Goal: Contribute content: Add original content to the website for others to see

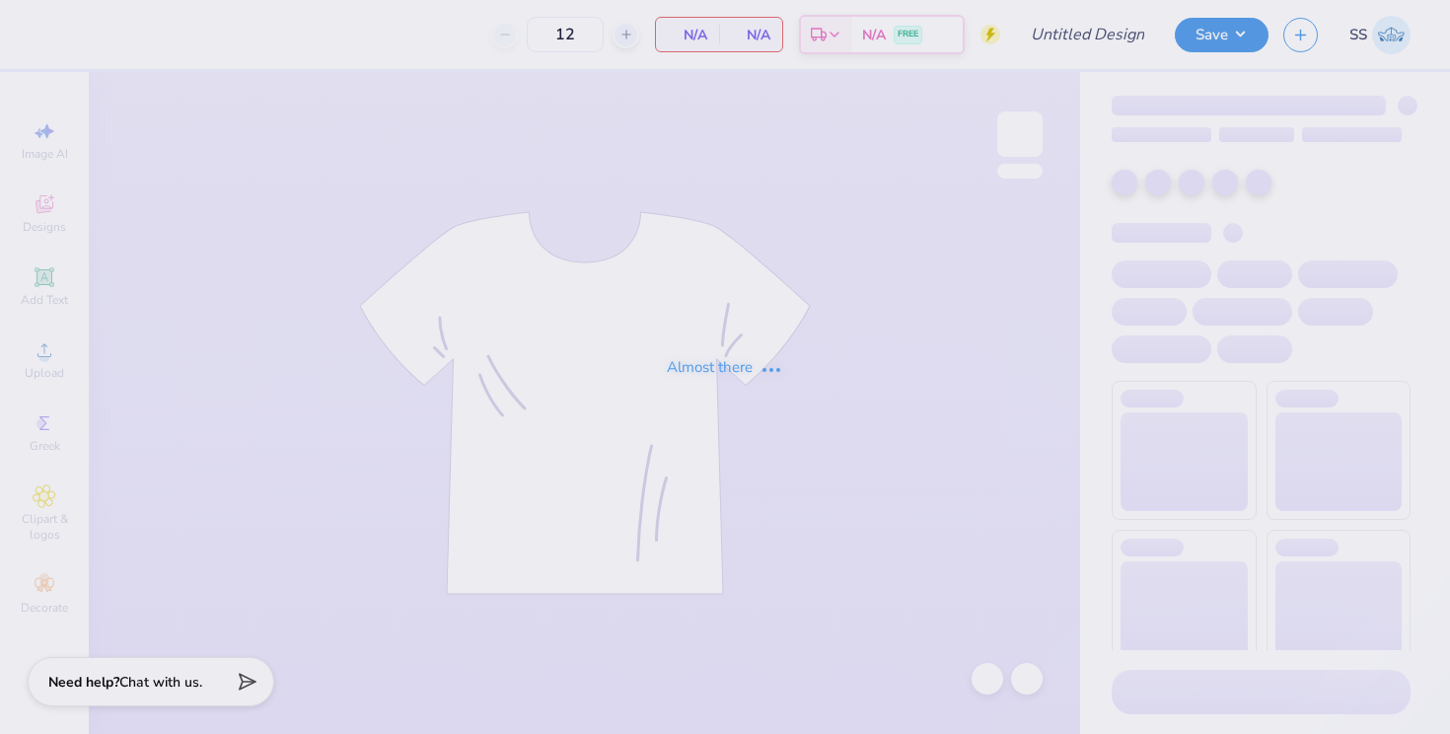
type input "School of Nursing Crewnecls"
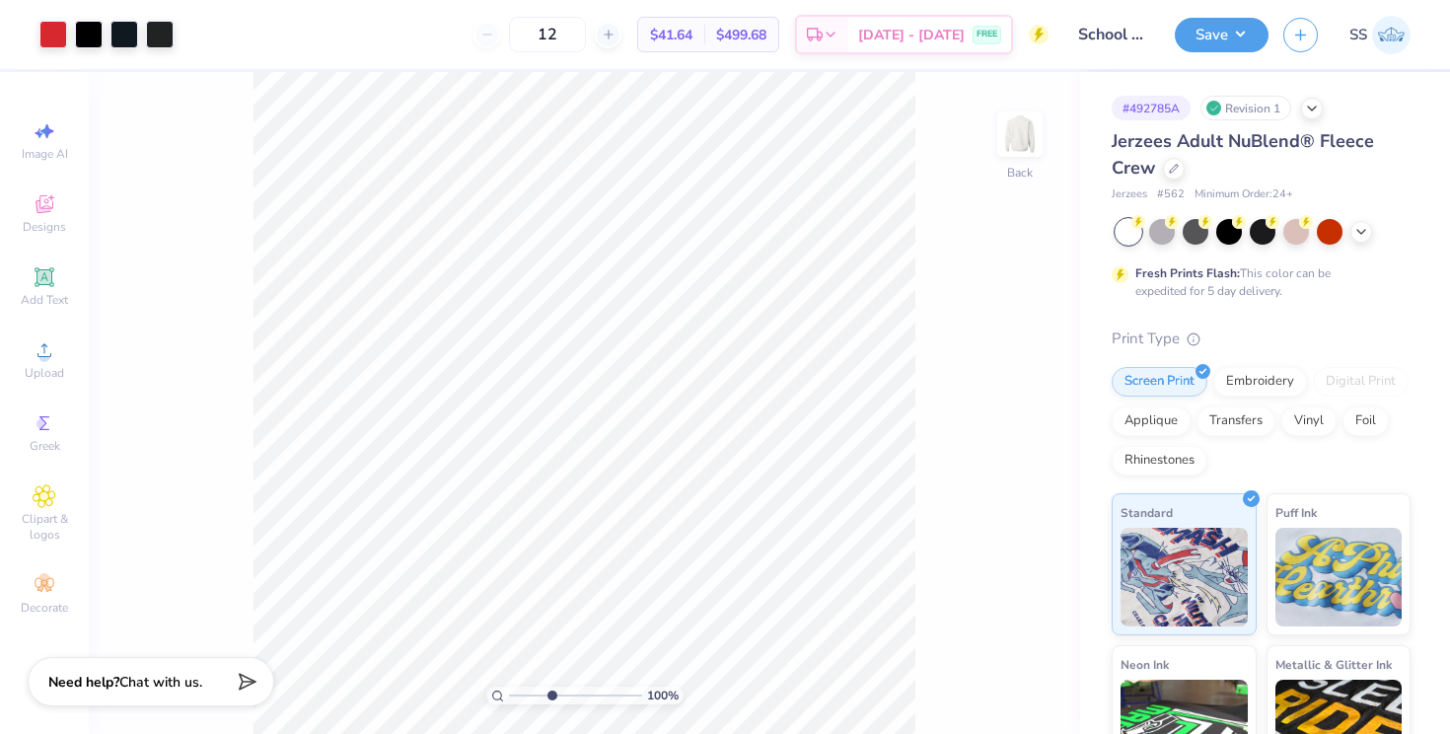
type input "5.61"
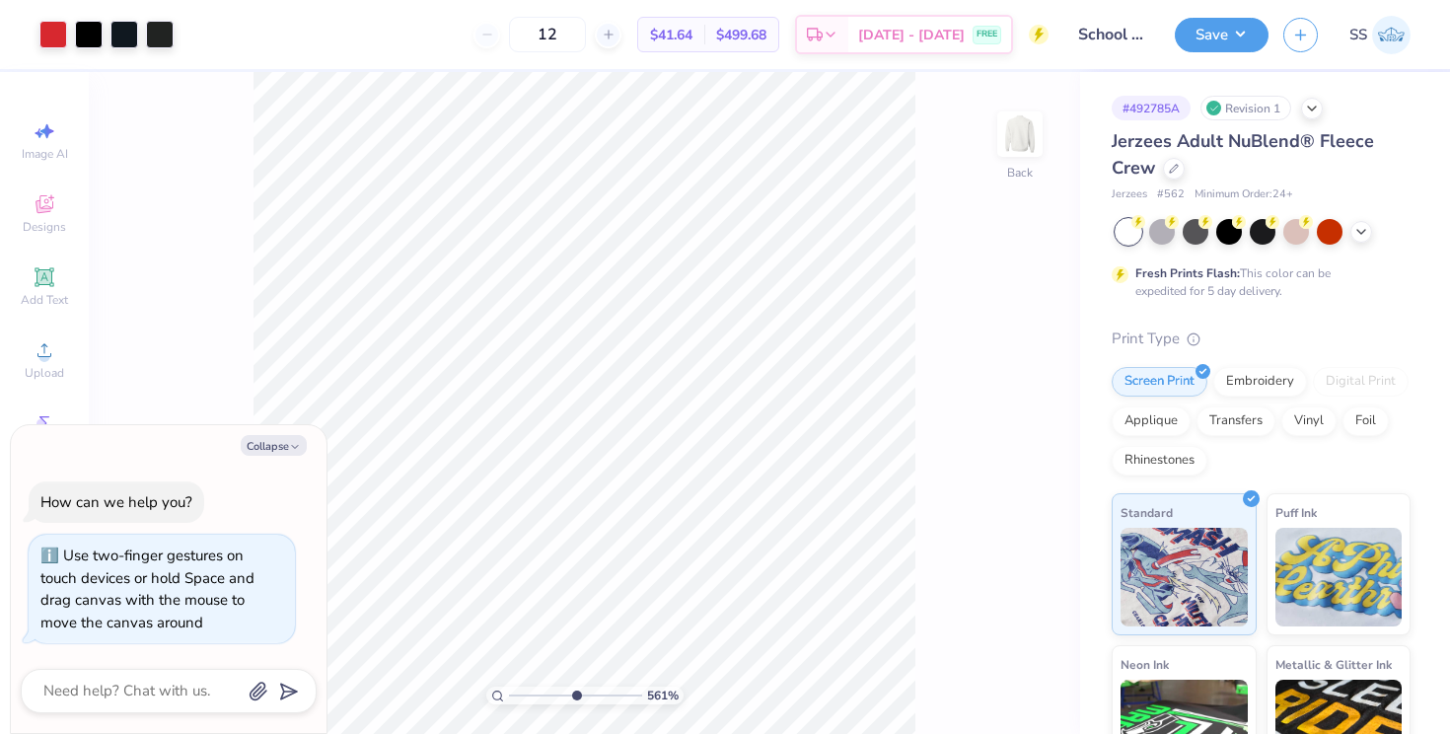
type textarea "x"
drag, startPoint x: 510, startPoint y: 693, endPoint x: 609, endPoint y: 688, distance: 99.7
click at [609, 688] on input "range" at bounding box center [575, 695] width 133 height 18
drag, startPoint x: 610, startPoint y: 694, endPoint x: 539, endPoint y: 691, distance: 71.1
type input "3.04"
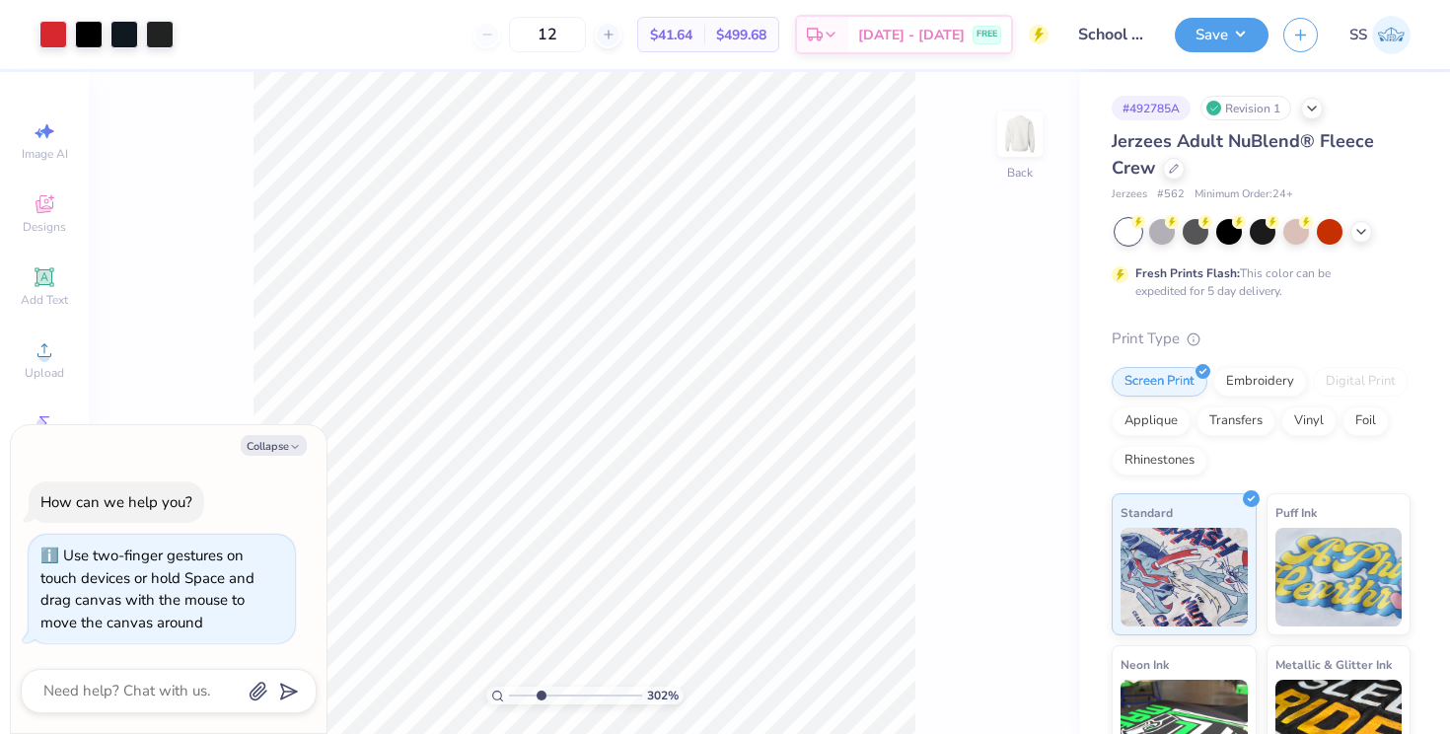
click at [539, 691] on input "range" at bounding box center [575, 695] width 133 height 18
click at [285, 444] on button "Collapse" at bounding box center [274, 445] width 66 height 21
type textarea "x"
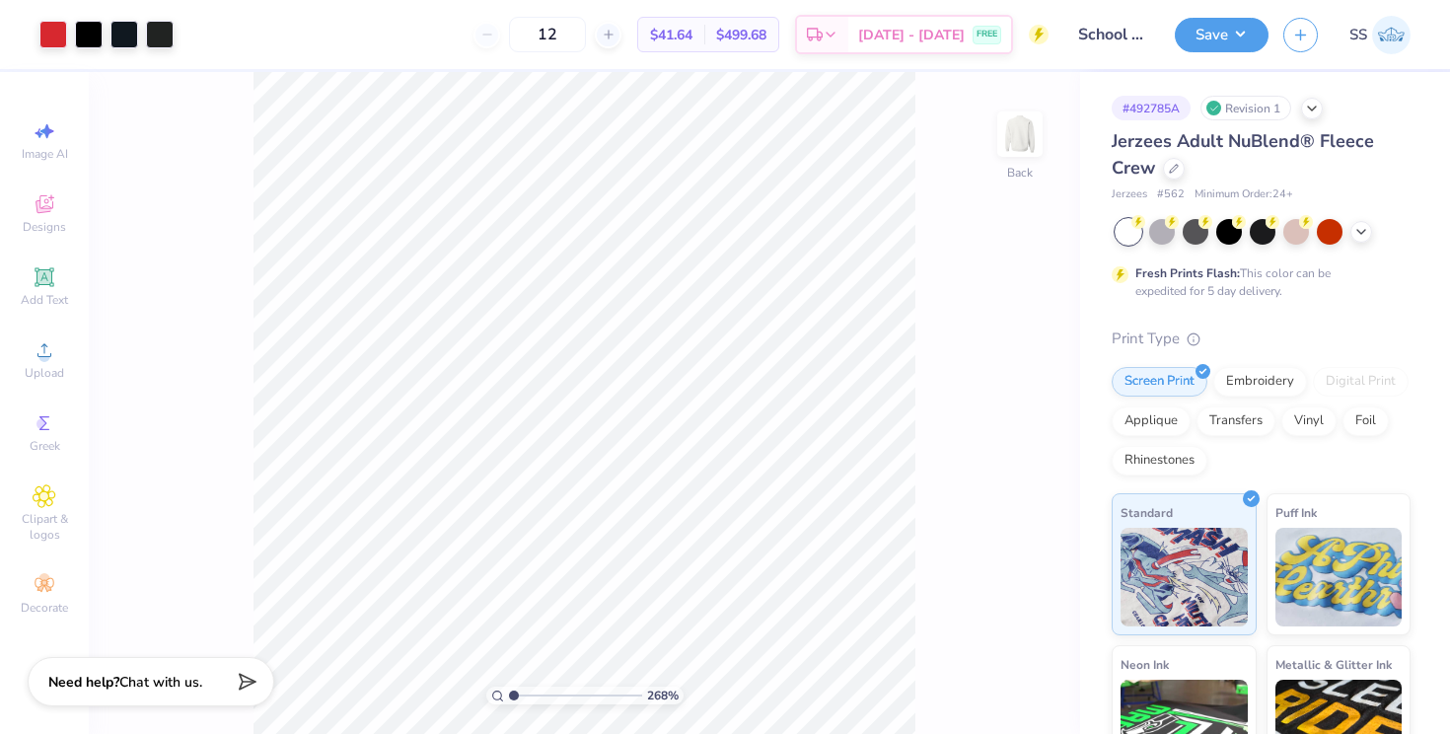
click at [404, 696] on div "268 %" at bounding box center [584, 403] width 662 height 662
click at [915, 130] on div "100 % Back W 8.71 8.71 " H 4.16 4.16 " Y 3.00 3.00 " Center Middle Top Bottom" at bounding box center [584, 403] width 991 height 662
click at [1355, 232] on icon at bounding box center [1361, 230] width 16 height 16
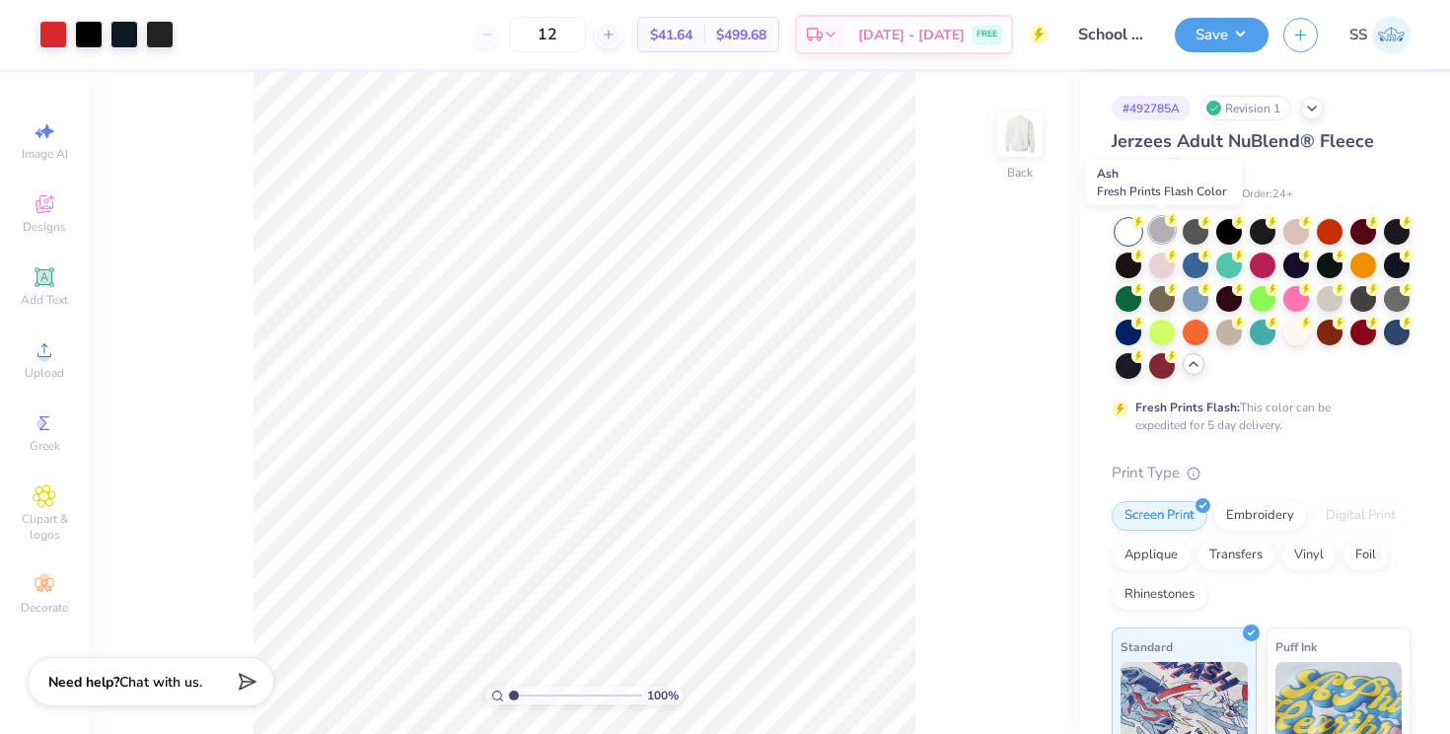
click at [1168, 233] on div at bounding box center [1162, 230] width 26 height 26
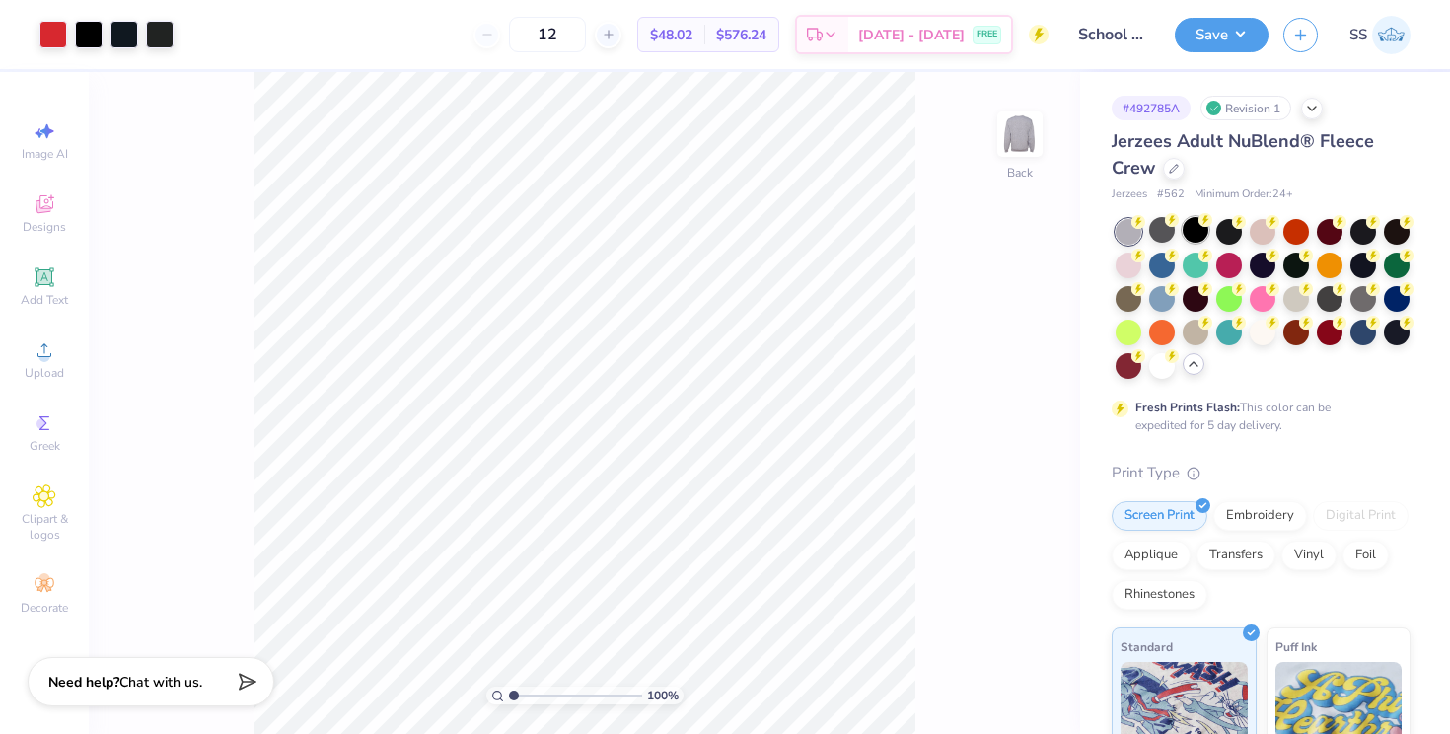
click at [1187, 230] on div at bounding box center [1195, 230] width 26 height 26
click at [1152, 228] on div at bounding box center [1162, 230] width 26 height 26
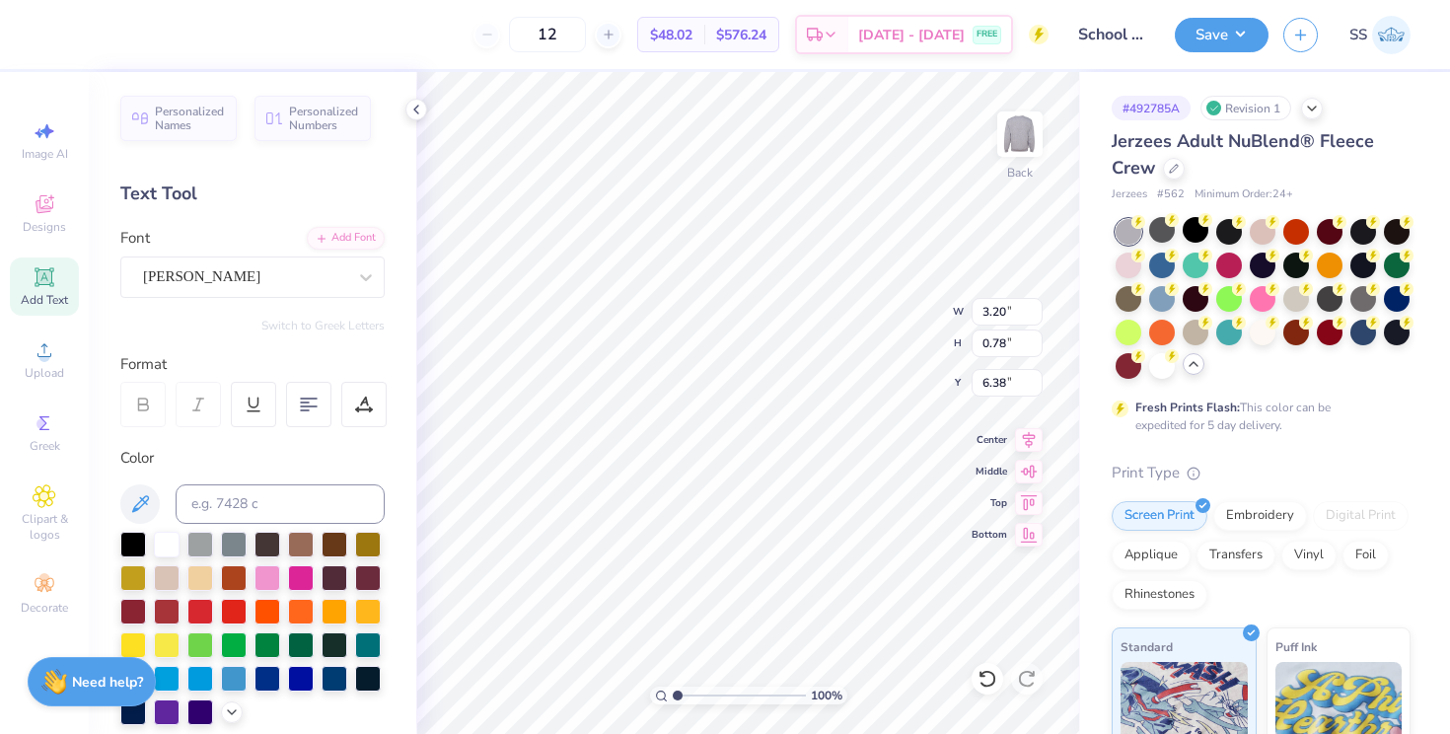
click at [152, 399] on div at bounding box center [142, 404] width 45 height 45
drag, startPoint x: 676, startPoint y: 693, endPoint x: 705, endPoint y: 692, distance: 28.6
click at [705, 692] on input "range" at bounding box center [739, 695] width 133 height 18
drag, startPoint x: 701, startPoint y: 693, endPoint x: 668, endPoint y: 695, distance: 33.6
type input "1"
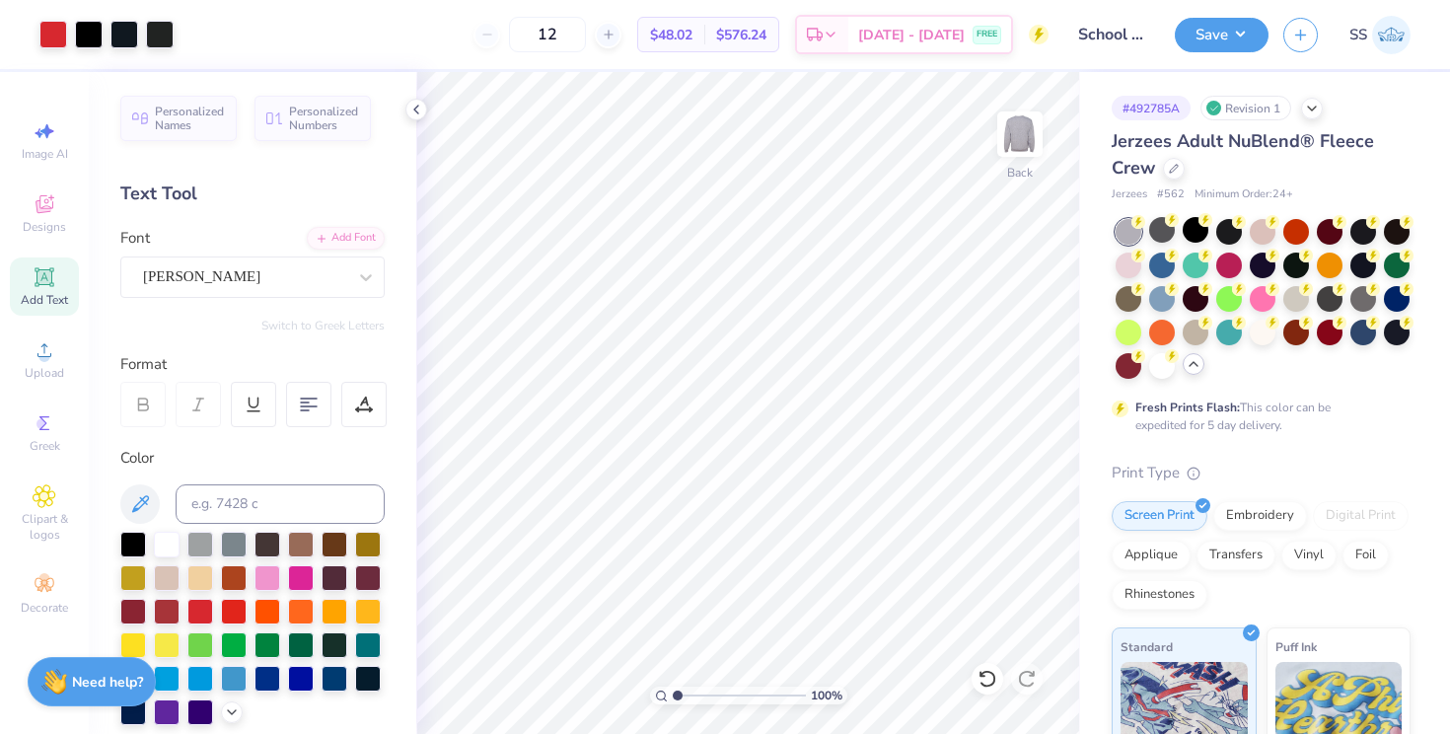
click at [673, 695] on input "range" at bounding box center [739, 695] width 133 height 18
